Goal: Find specific page/section: Find specific page/section

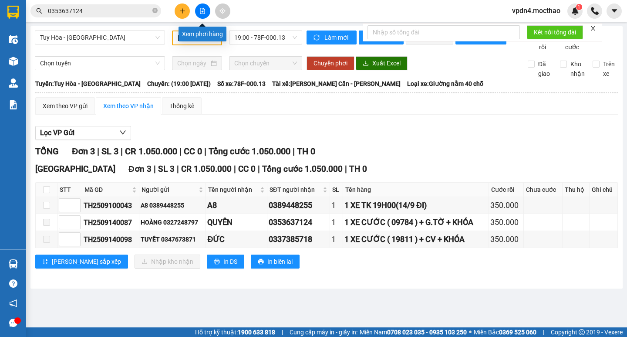
click at [201, 12] on icon "file-add" at bounding box center [202, 11] width 6 height 6
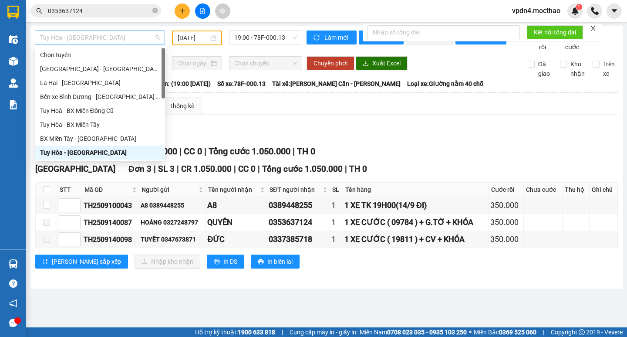
click at [111, 36] on span "Tuy Hòa - [GEOGRAPHIC_DATA]" at bounding box center [100, 37] width 120 height 13
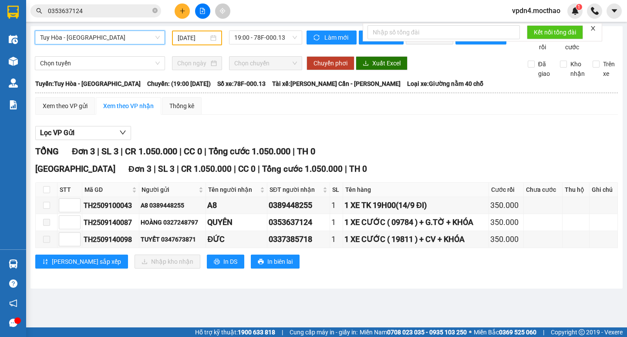
click at [490, 136] on div "Lọc VP Gửi" at bounding box center [326, 133] width 583 height 14
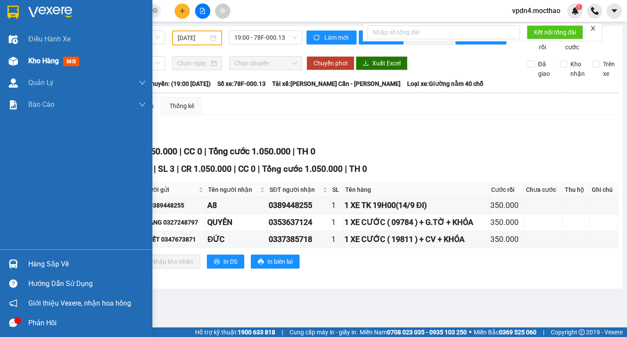
click at [37, 60] on span "Kho hàng" at bounding box center [43, 61] width 30 height 8
